Goal: Consume media (video, audio)

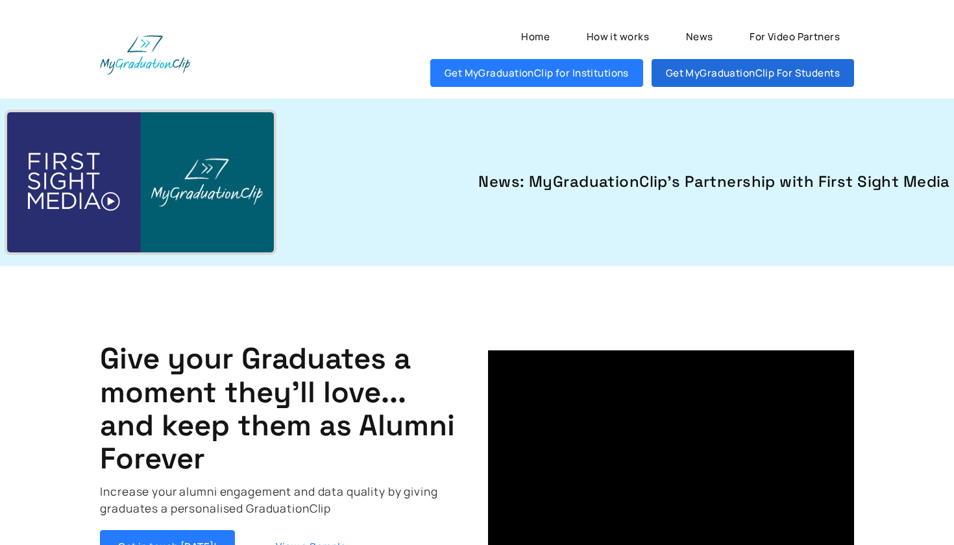
click at [719, 73] on link "Get MyGraduationClip For Students" at bounding box center [752, 73] width 202 height 28
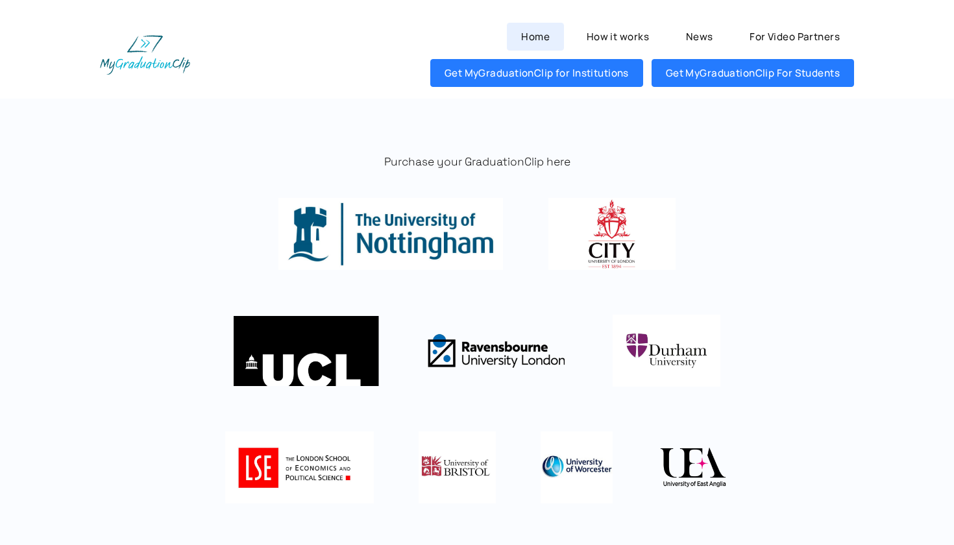
click at [541, 37] on link "Home" at bounding box center [535, 37] width 56 height 28
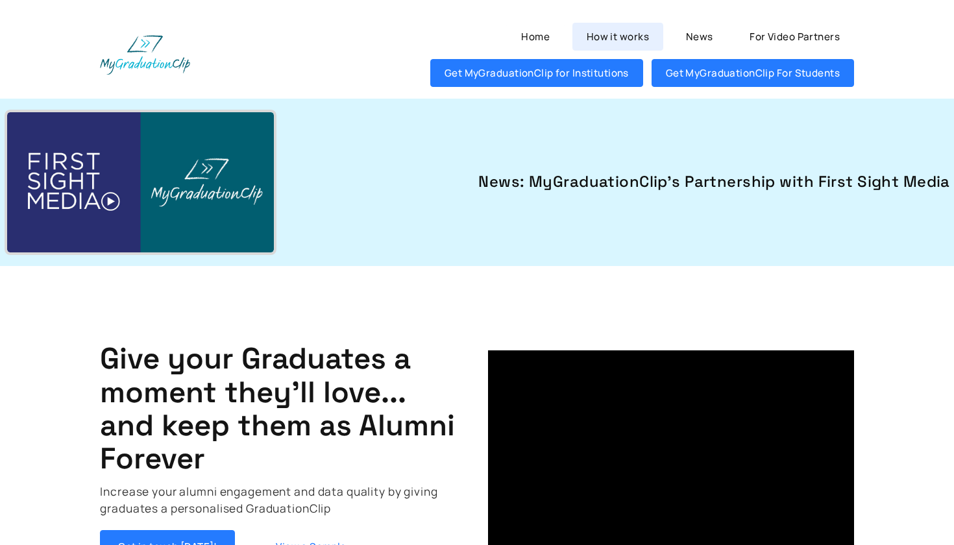
click at [605, 42] on link "How it works" at bounding box center [617, 37] width 91 height 28
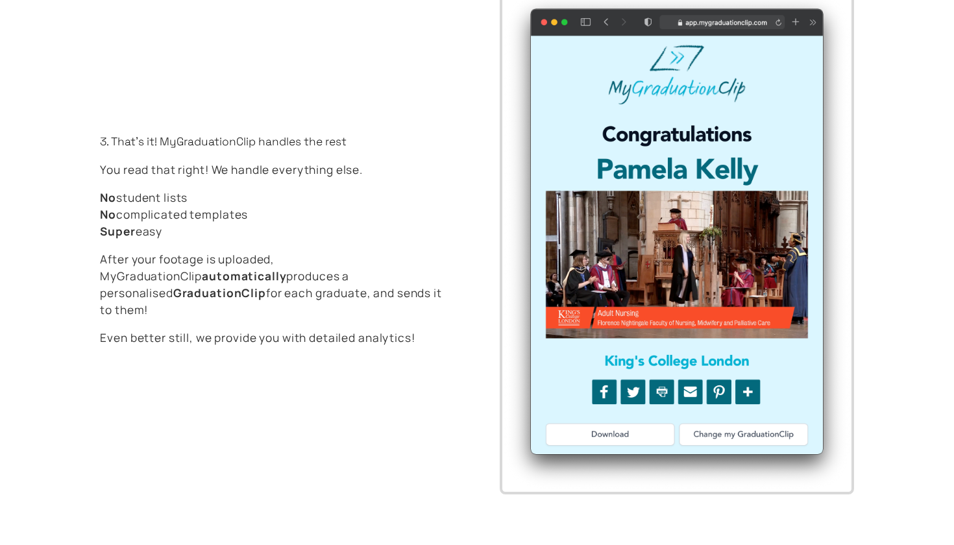
scroll to position [3460, 0]
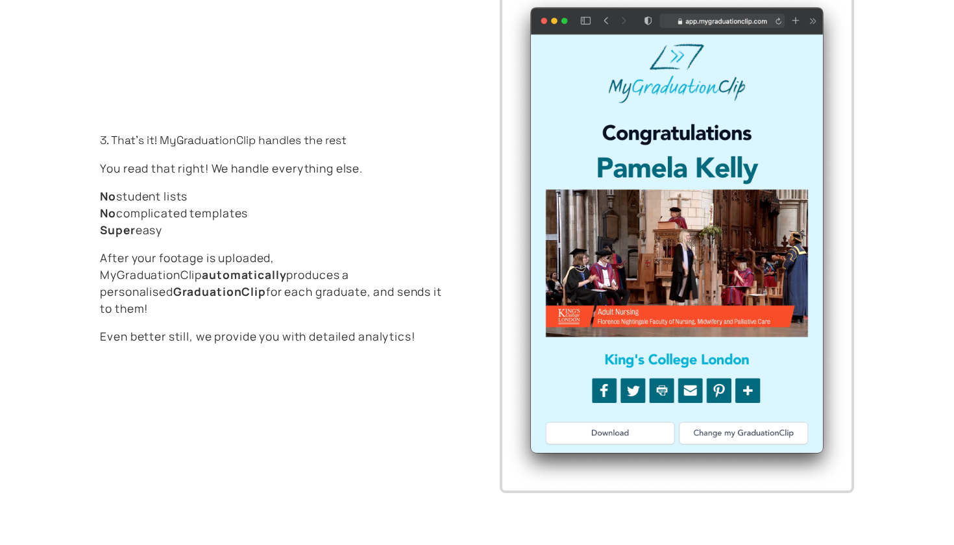
click at [648, 200] on img at bounding box center [676, 239] width 349 height 502
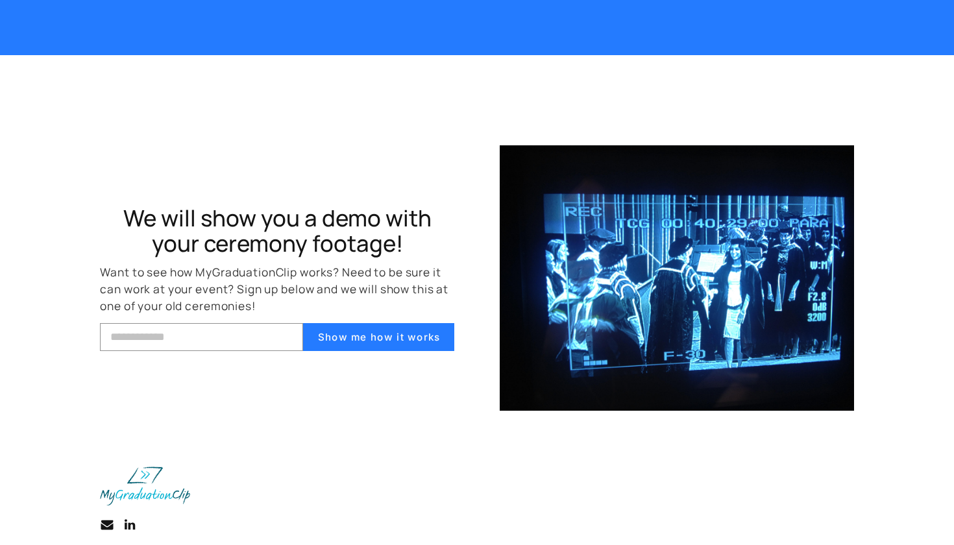
scroll to position [4278, 0]
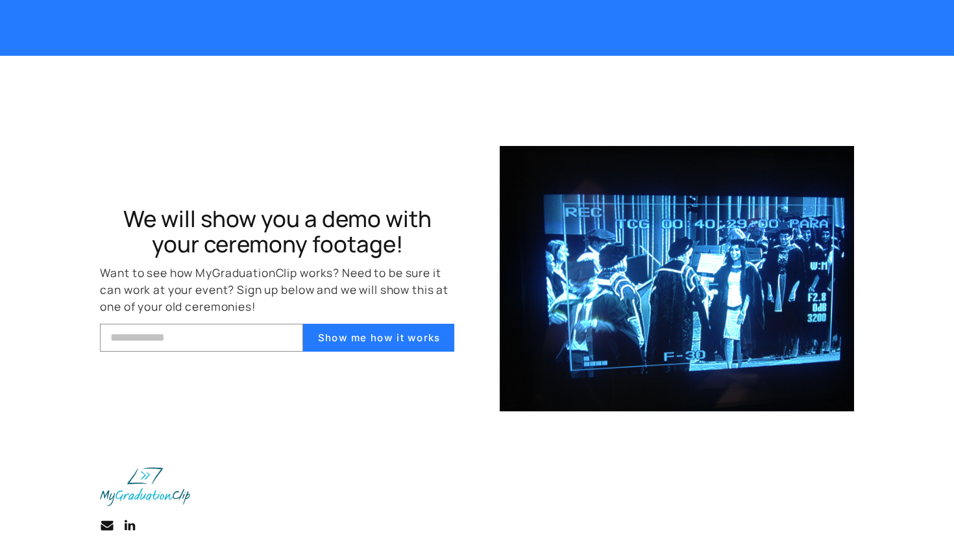
click at [577, 253] on img at bounding box center [677, 279] width 354 height 266
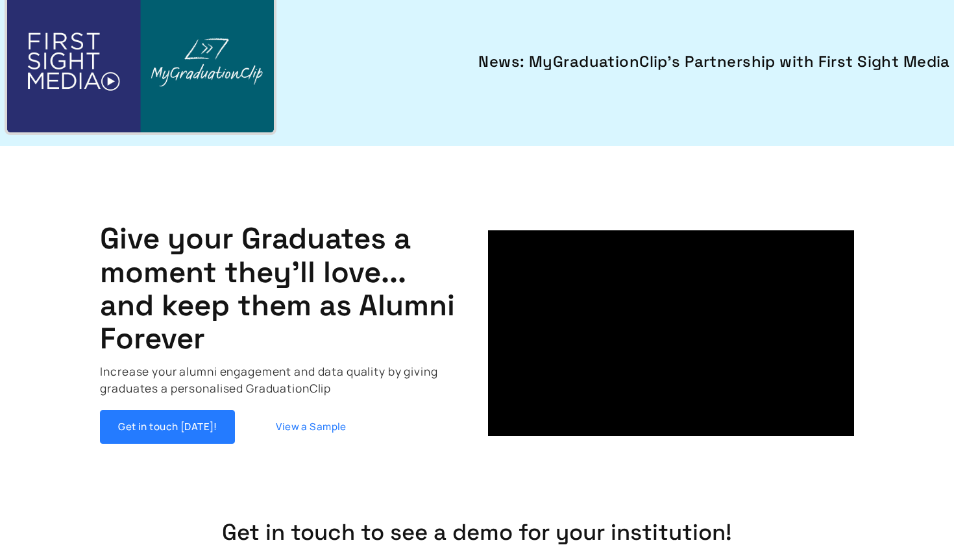
scroll to position [121, 0]
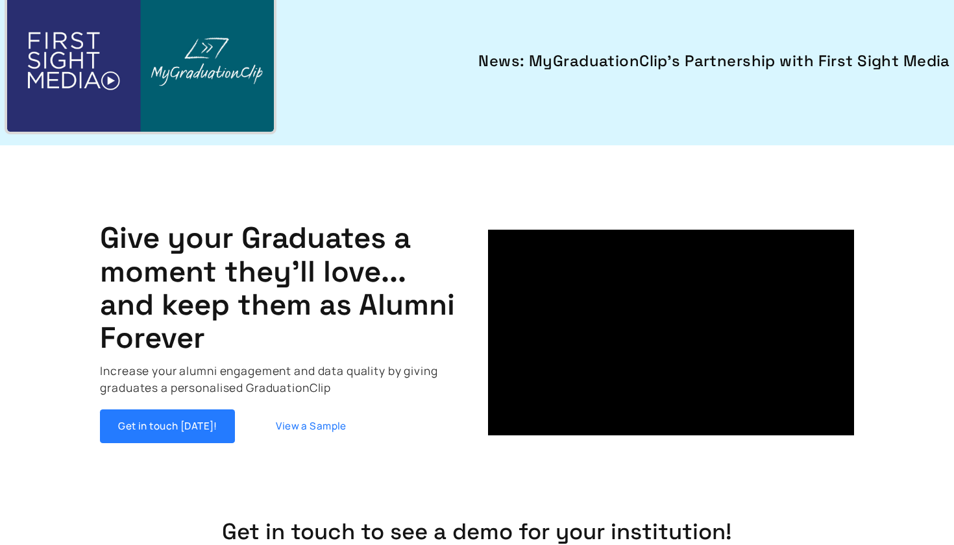
click at [843, 0] on div "News: MyGraduationClip's Partnership with First Sight Media" at bounding box center [477, 62] width 954 height 168
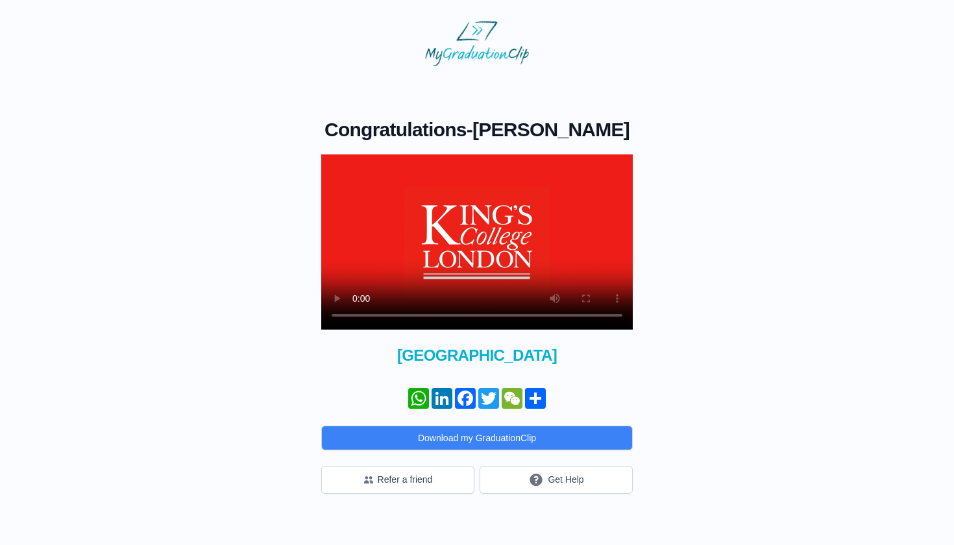
click at [356, 321] on video at bounding box center [476, 241] width 311 height 175
click at [360, 319] on video at bounding box center [476, 241] width 311 height 175
drag, startPoint x: 477, startPoint y: 315, endPoint x: 469, endPoint y: 315, distance: 7.8
click at [469, 315] on video at bounding box center [476, 241] width 311 height 175
click at [696, 241] on div "Congratulations - [PERSON_NAME] × Share your GraduationClip now! WhatsApp Linke…" at bounding box center [477, 280] width 912 height 428
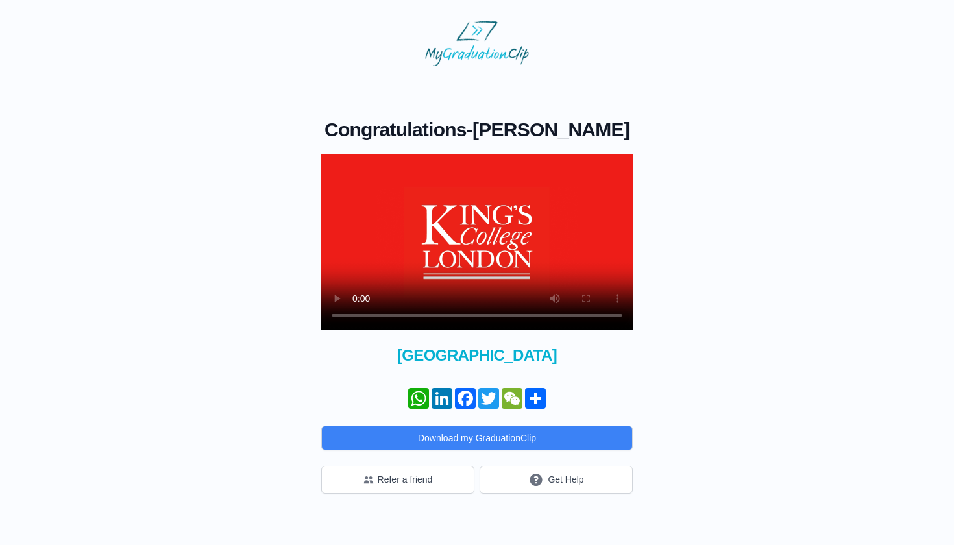
click at [614, 314] on video at bounding box center [476, 241] width 311 height 175
click at [341, 167] on video at bounding box center [476, 241] width 311 height 175
